Goal: Information Seeking & Learning: Learn about a topic

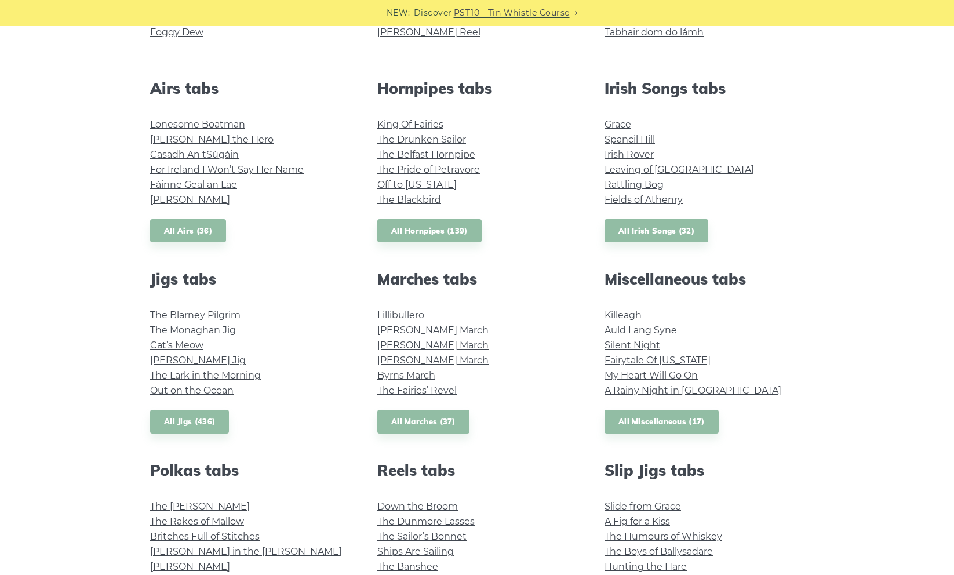
scroll to position [547, 0]
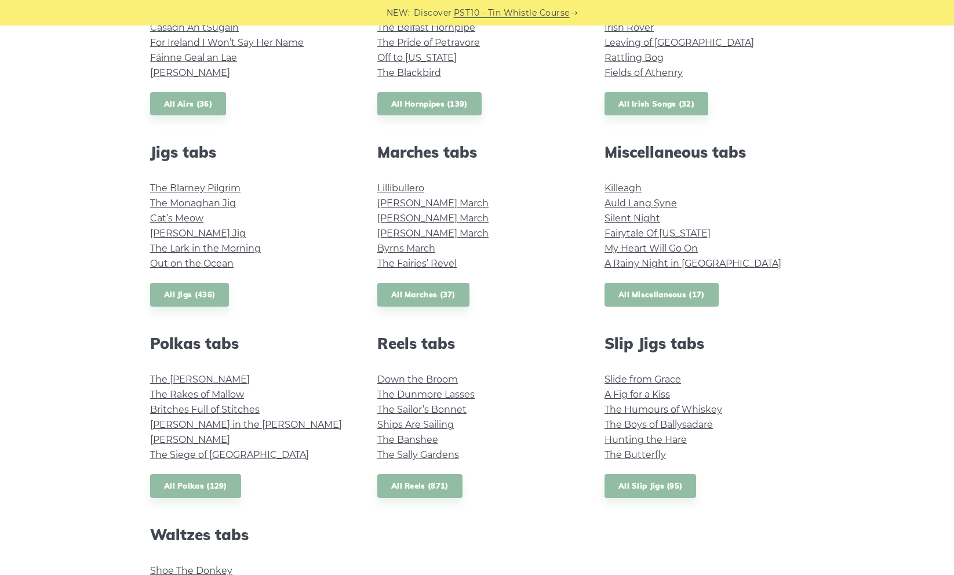
click at [669, 293] on link "All Miscellaneous (17)" at bounding box center [661, 295] width 114 height 24
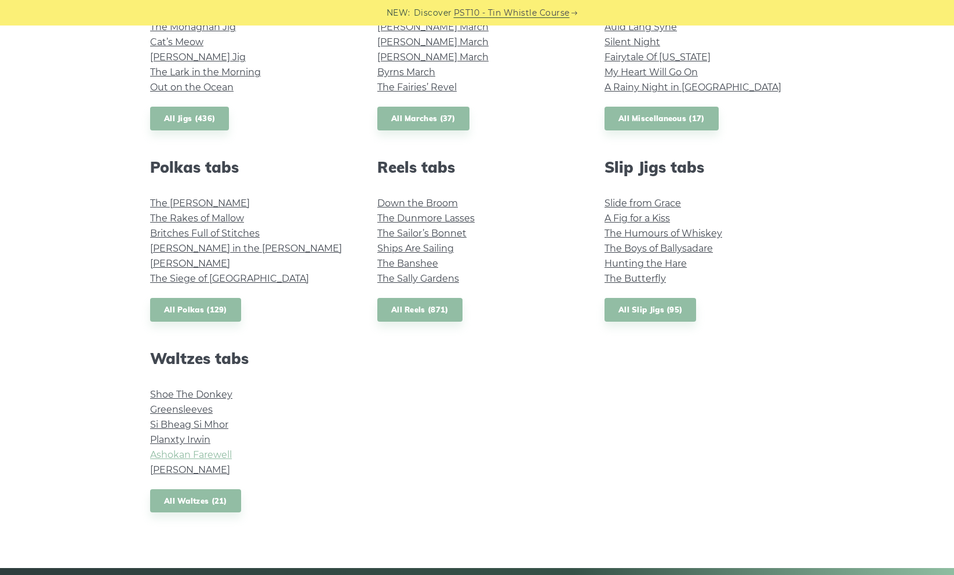
scroll to position [724, 0]
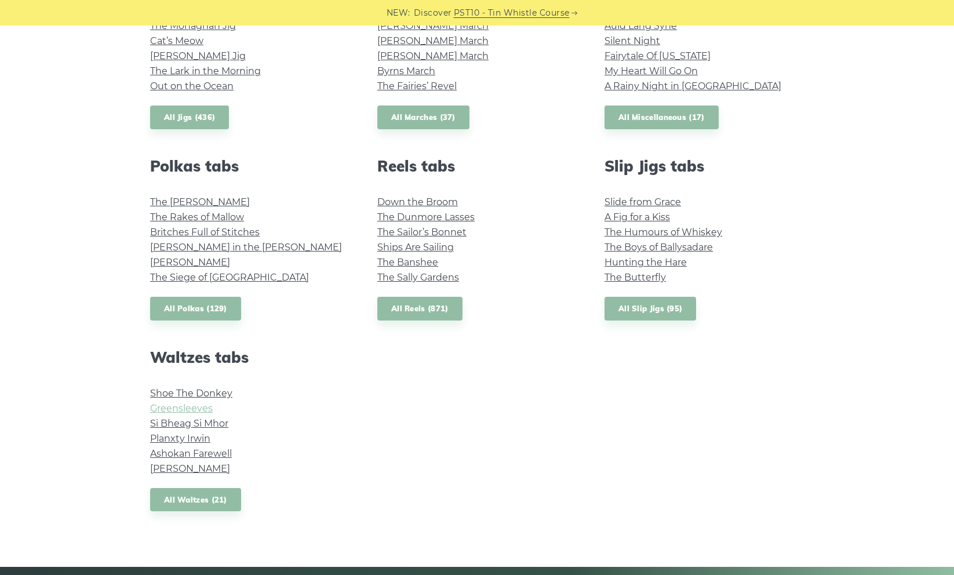
click at [193, 411] on link "Greensleeves" at bounding box center [181, 408] width 63 height 11
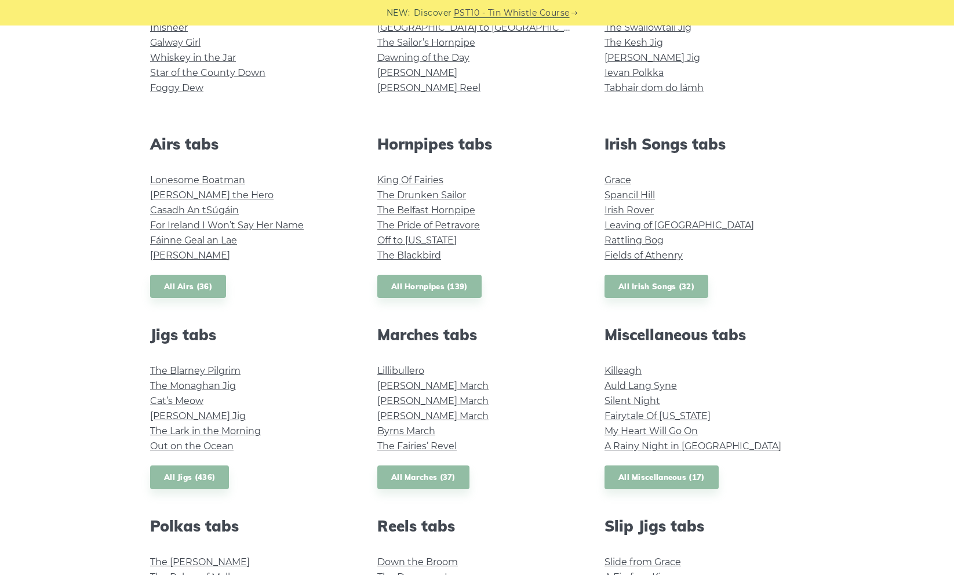
scroll to position [378, 0]
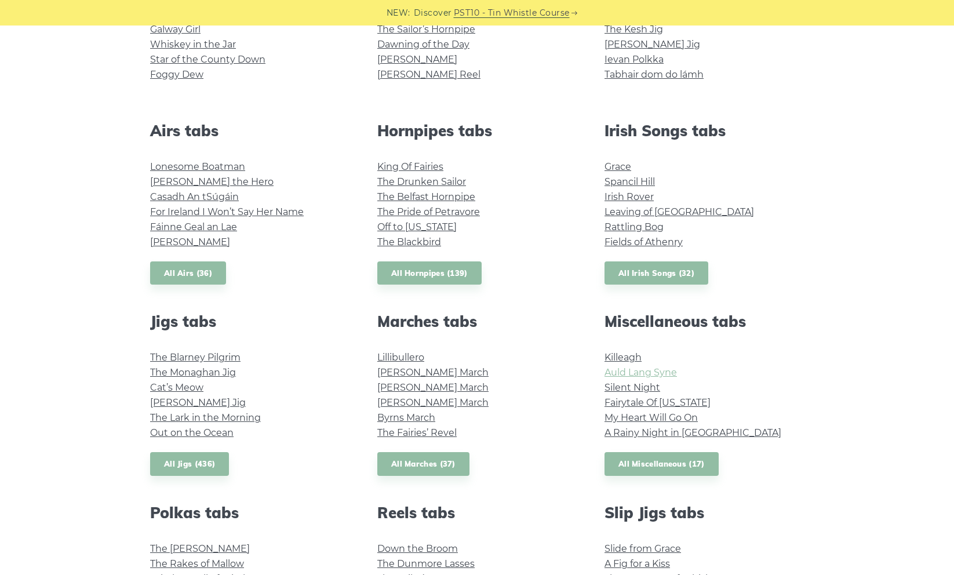
click at [631, 375] on link "Auld Lang Syne" at bounding box center [640, 372] width 72 height 11
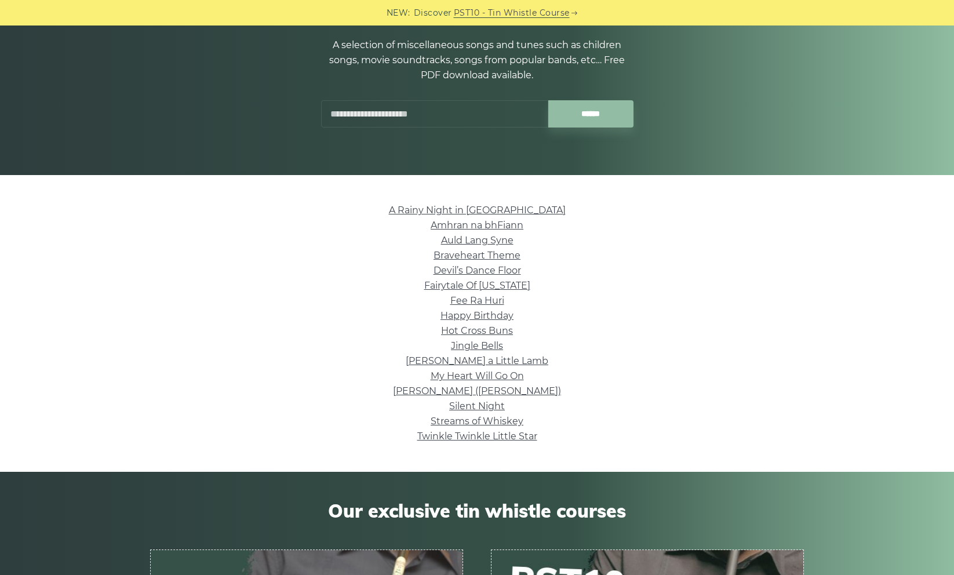
scroll to position [145, 0]
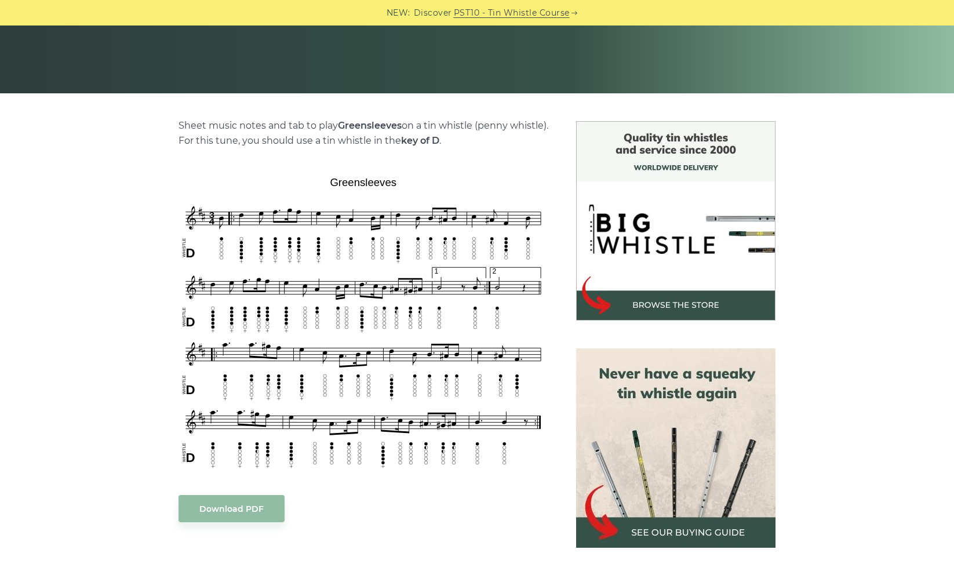
scroll to position [214, 0]
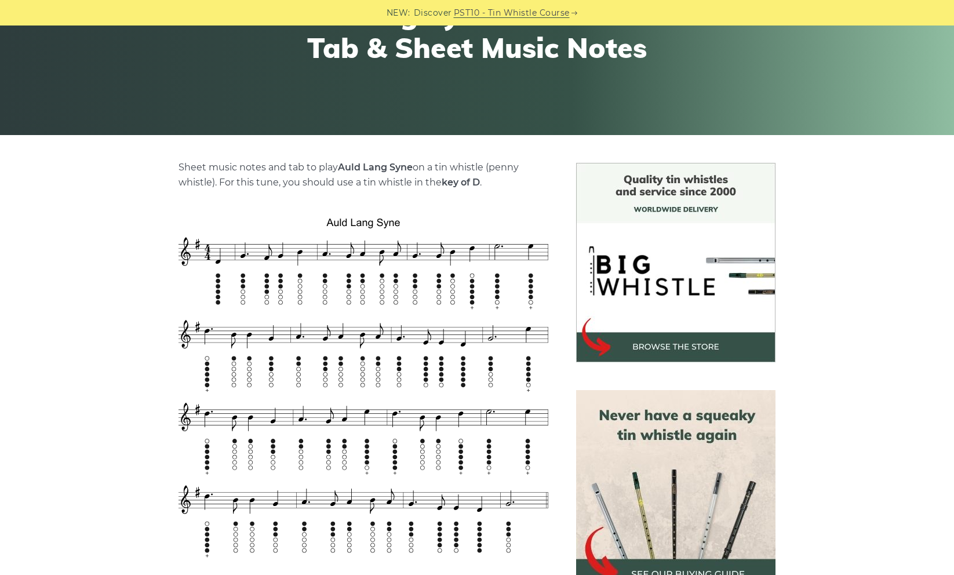
scroll to position [170, 0]
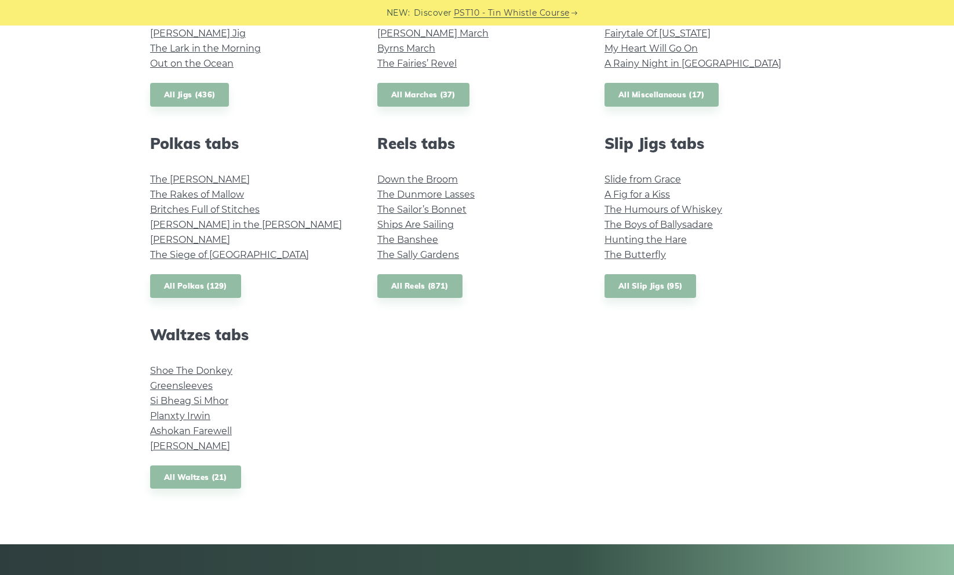
scroll to position [792, 0]
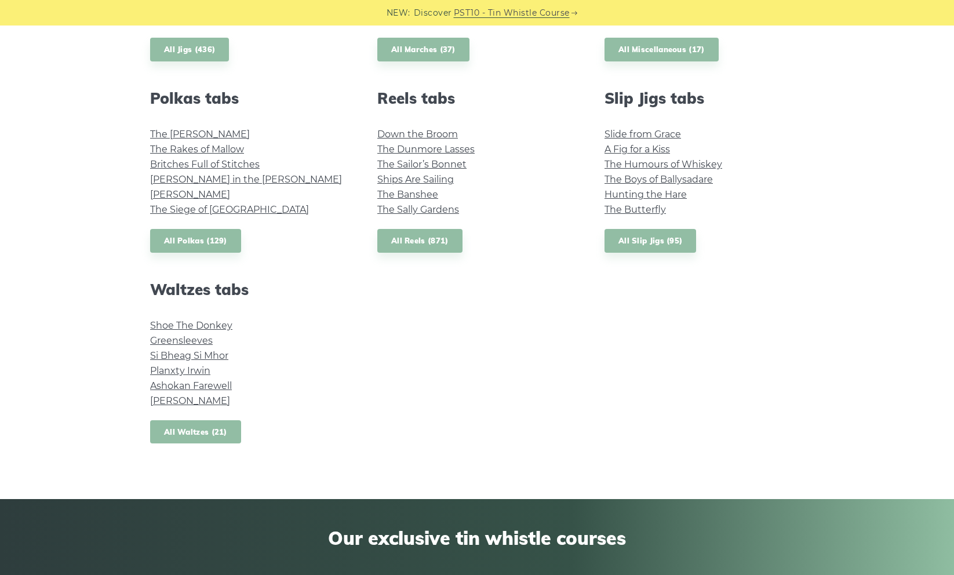
click at [202, 440] on link "All Waltzes (21)" at bounding box center [195, 432] width 91 height 24
click at [213, 382] on link "Ashokan Farewell" at bounding box center [191, 385] width 82 height 11
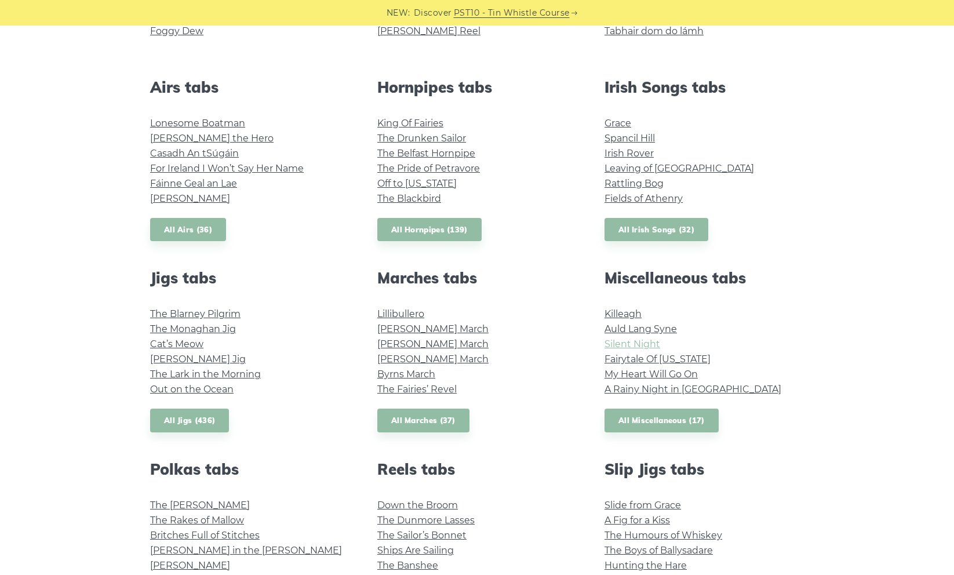
scroll to position [422, 0]
click at [620, 346] on link "Silent Night" at bounding box center [632, 343] width 56 height 11
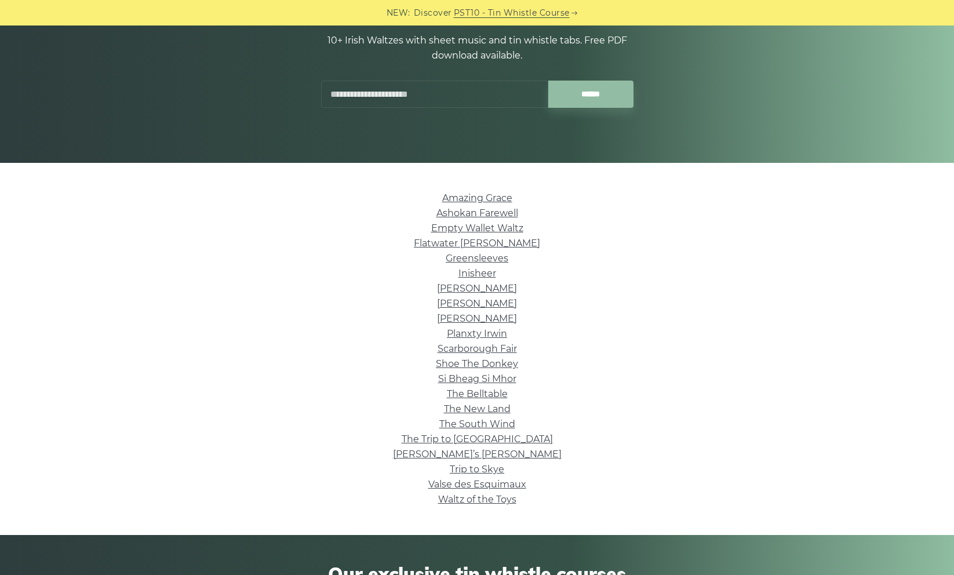
scroll to position [143, 0]
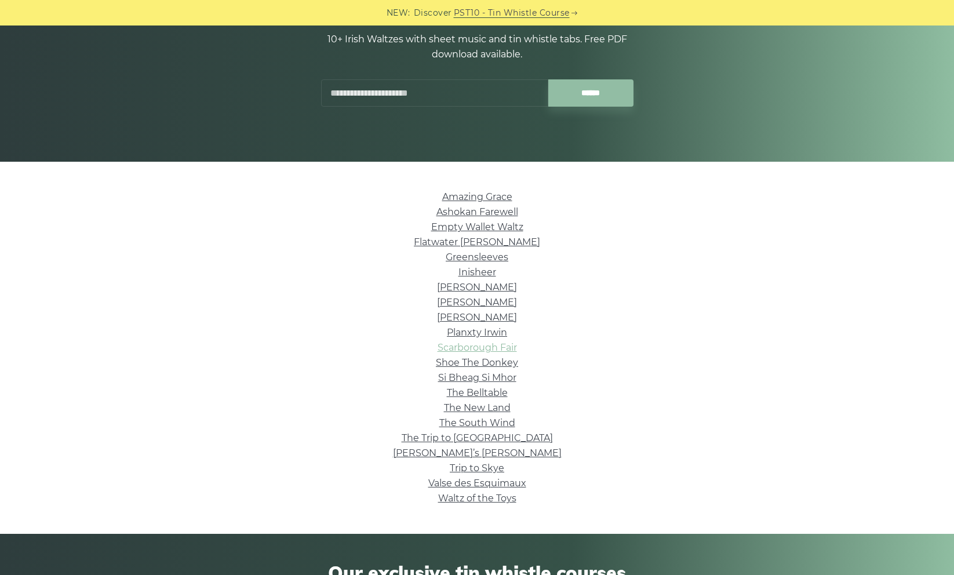
click at [494, 350] on link "Scarborough Fair" at bounding box center [476, 347] width 79 height 11
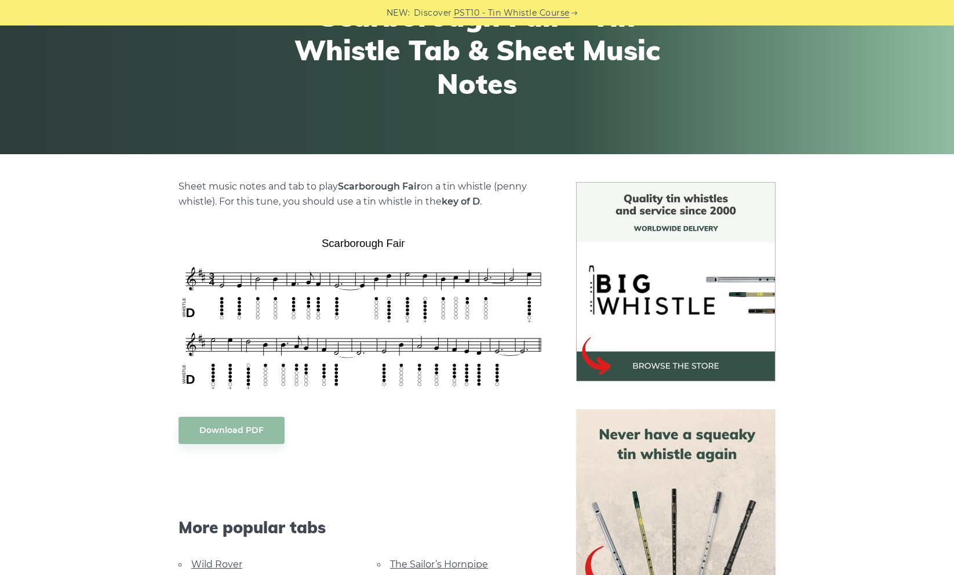
scroll to position [166, 0]
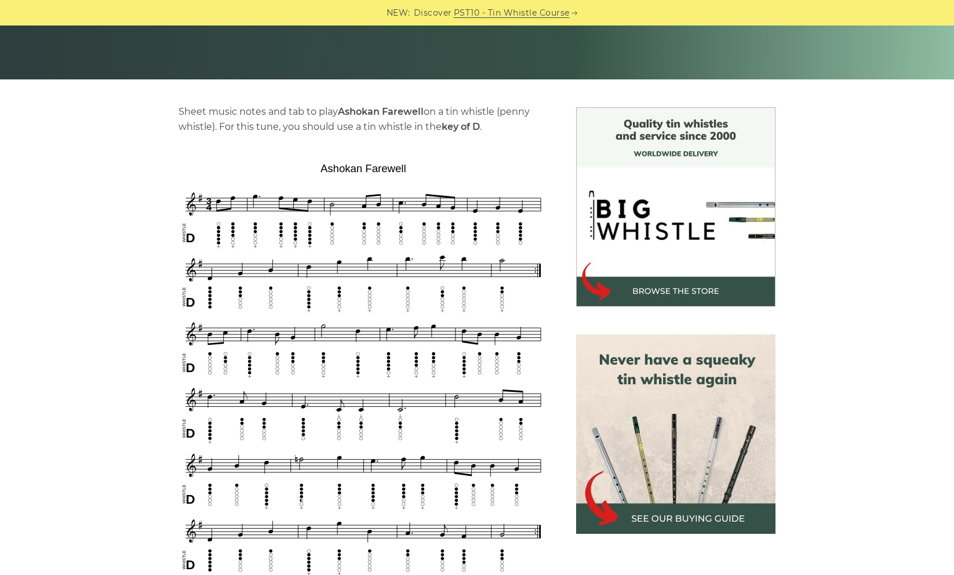
scroll to position [225, 0]
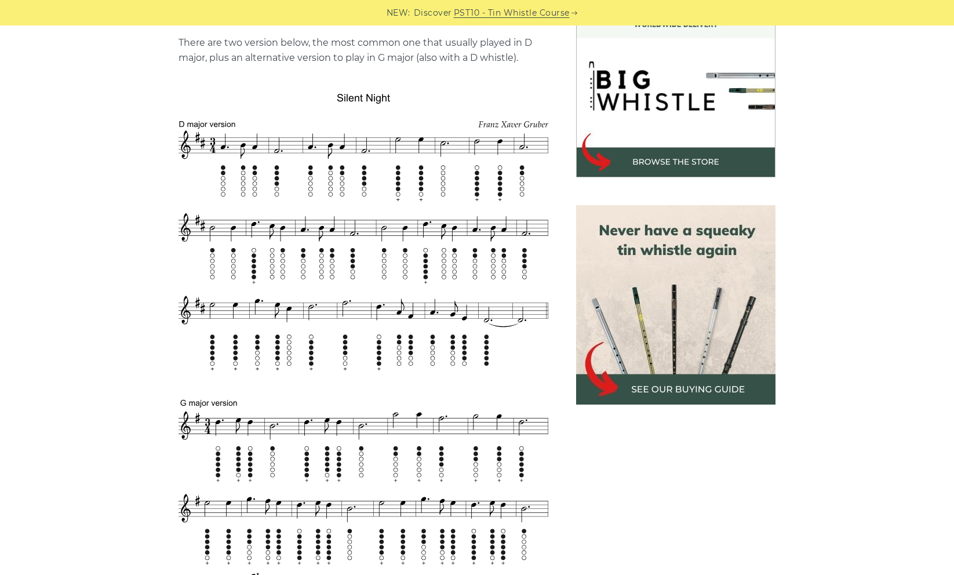
scroll to position [352, 0]
